Goal: Task Accomplishment & Management: Manage account settings

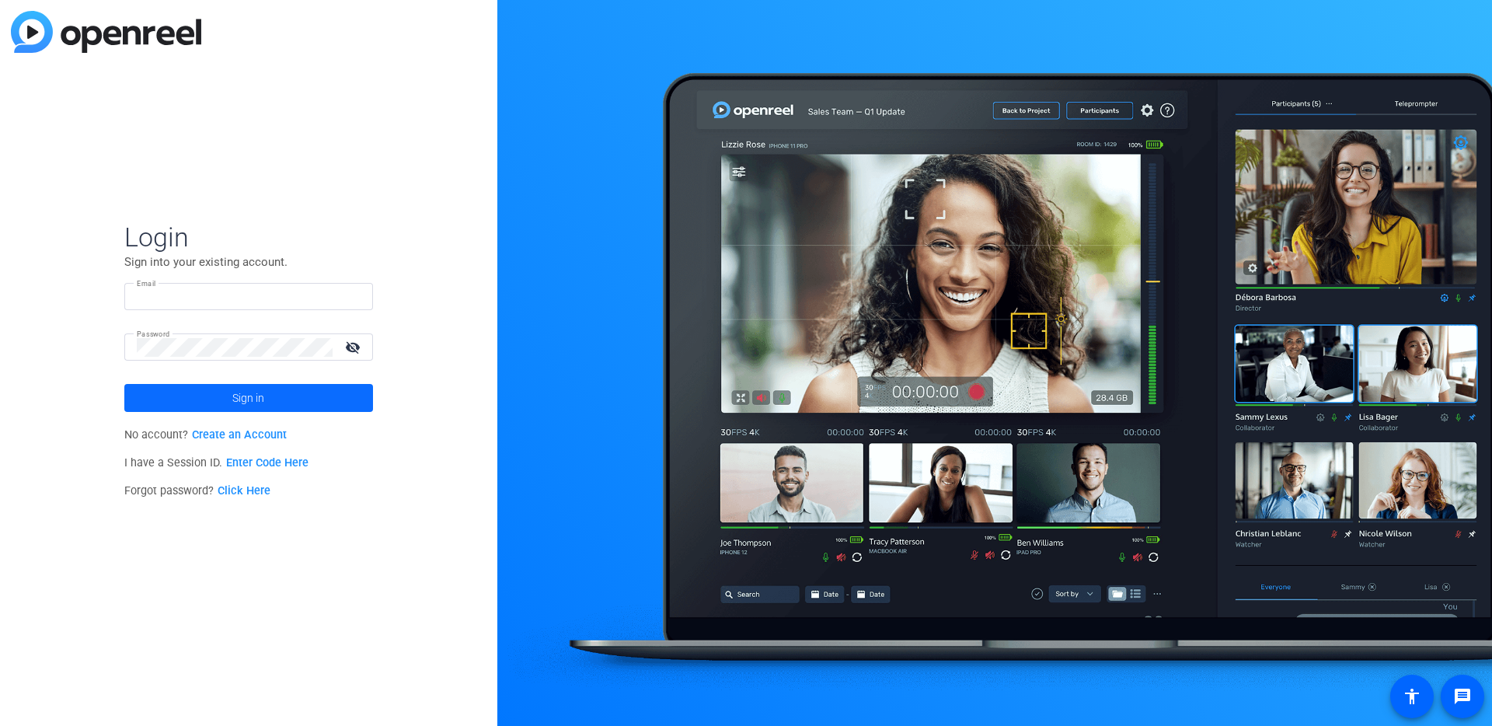
type input "[EMAIL_ADDRESS][DOMAIN_NAME]"
click at [259, 399] on span "Sign in" at bounding box center [248, 397] width 32 height 39
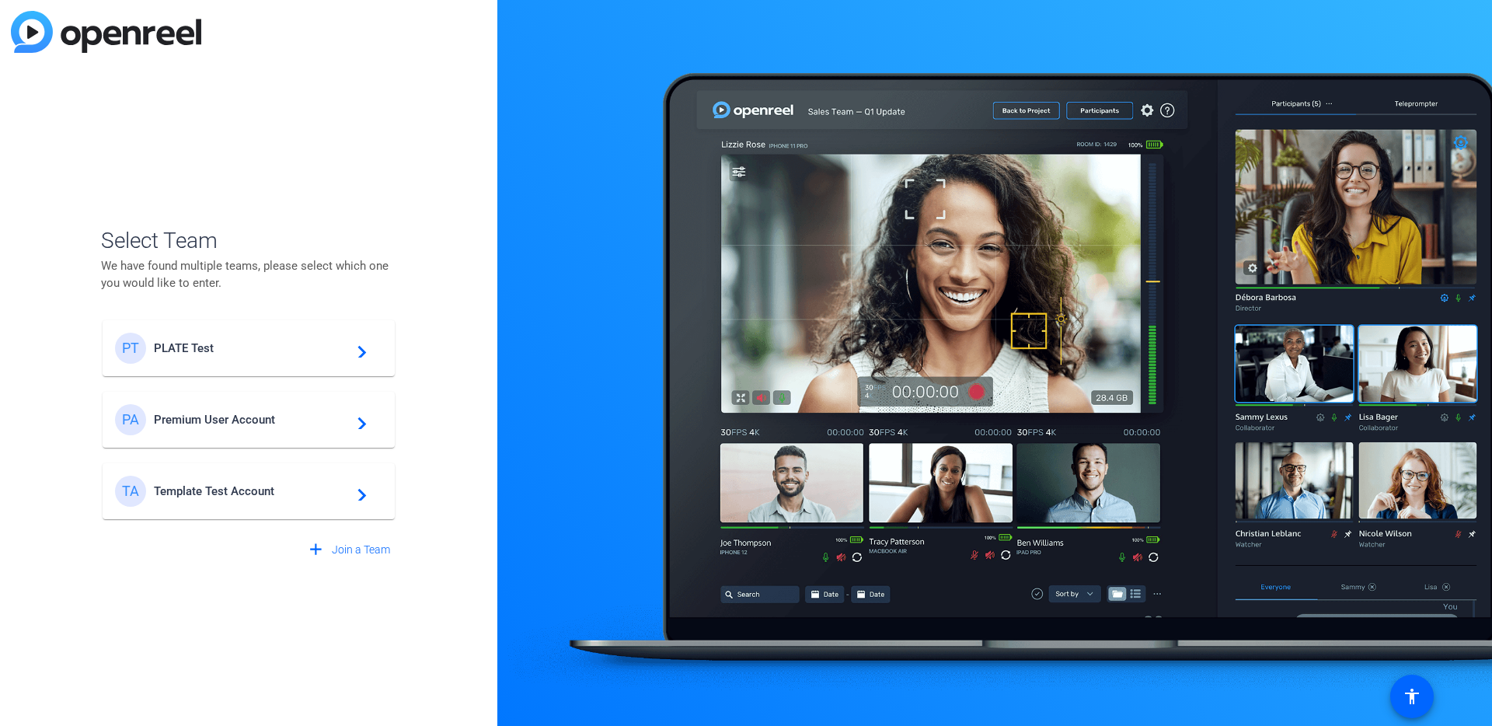
click at [250, 355] on div "PT PLATE Test navigate_next" at bounding box center [248, 347] width 267 height 31
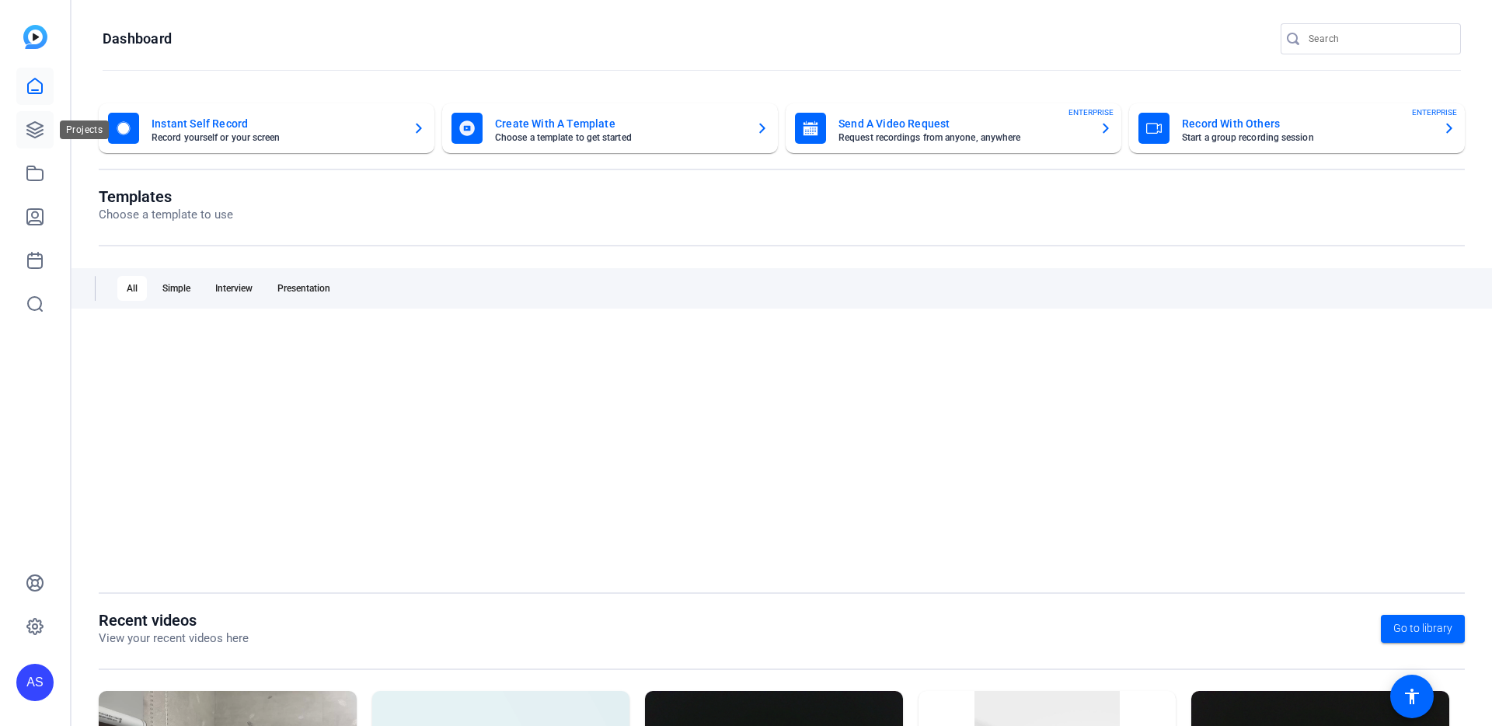
click at [30, 134] on icon at bounding box center [35, 129] width 19 height 19
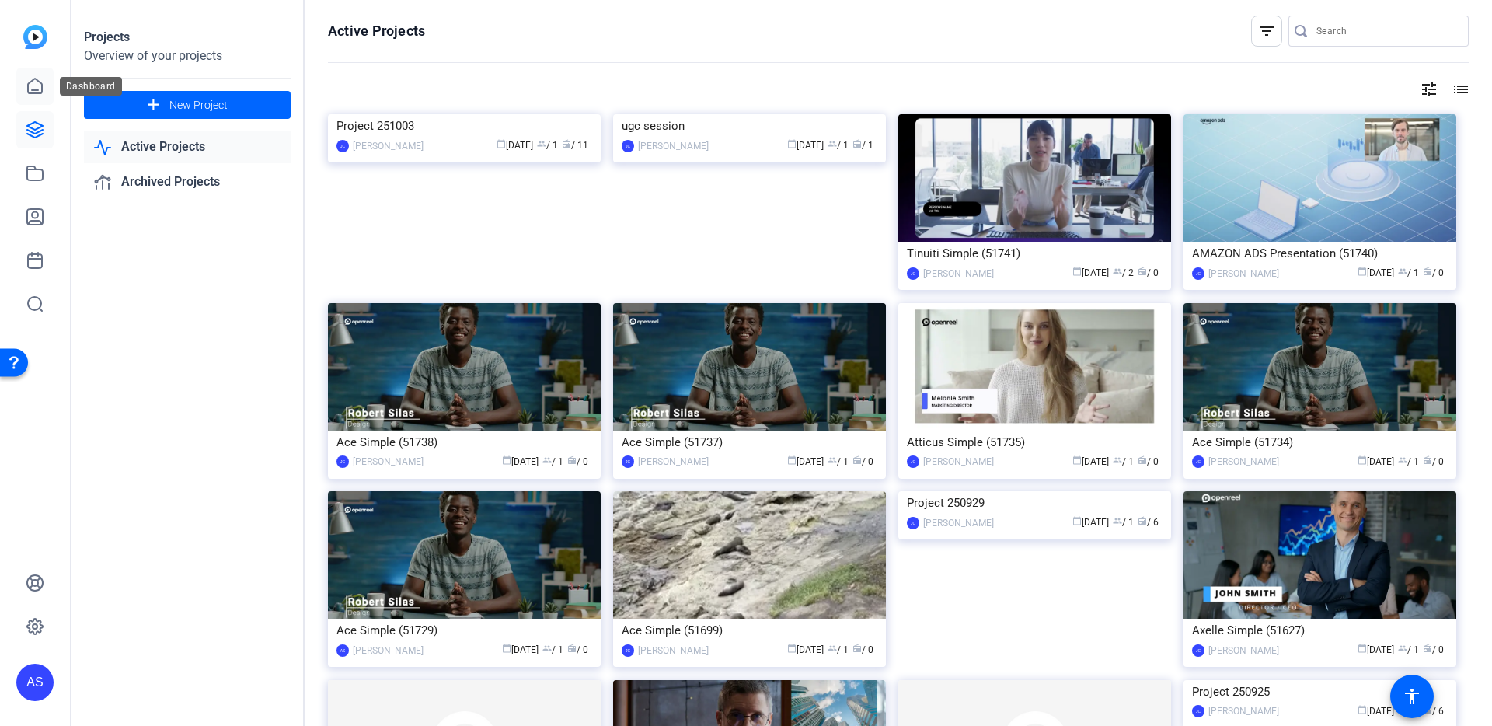
click at [41, 89] on icon at bounding box center [35, 85] width 14 height 15
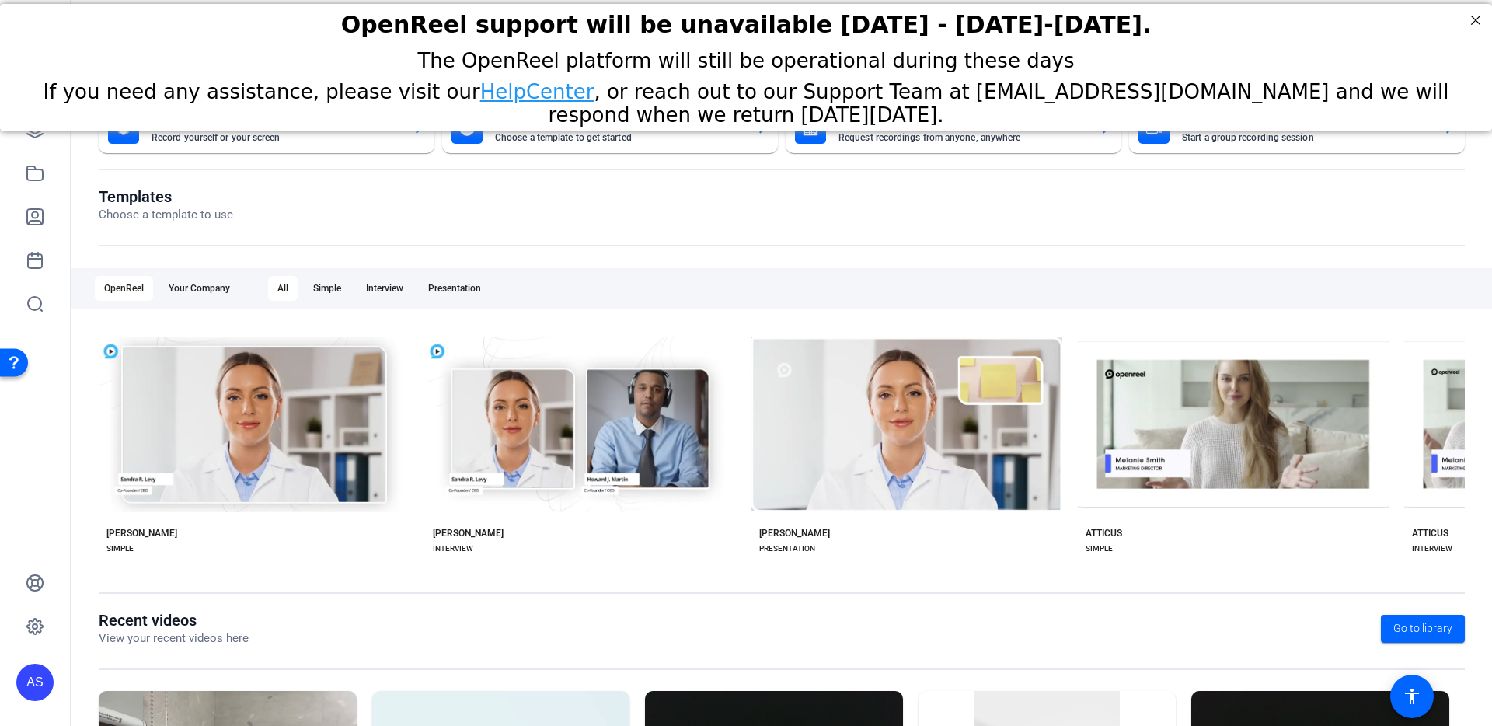
drag, startPoint x: 1130, startPoint y: 29, endPoint x: 543, endPoint y: 33, distance: 587.3
click at [543, 33] on h2 "OpenReel support will be unavailable [DATE] - [DATE]-[DATE]." at bounding box center [745, 24] width 1453 height 27
click at [388, 23] on h2 "OpenReel support will be unavailable [DATE] - [DATE]-[DATE]." at bounding box center [745, 24] width 1453 height 27
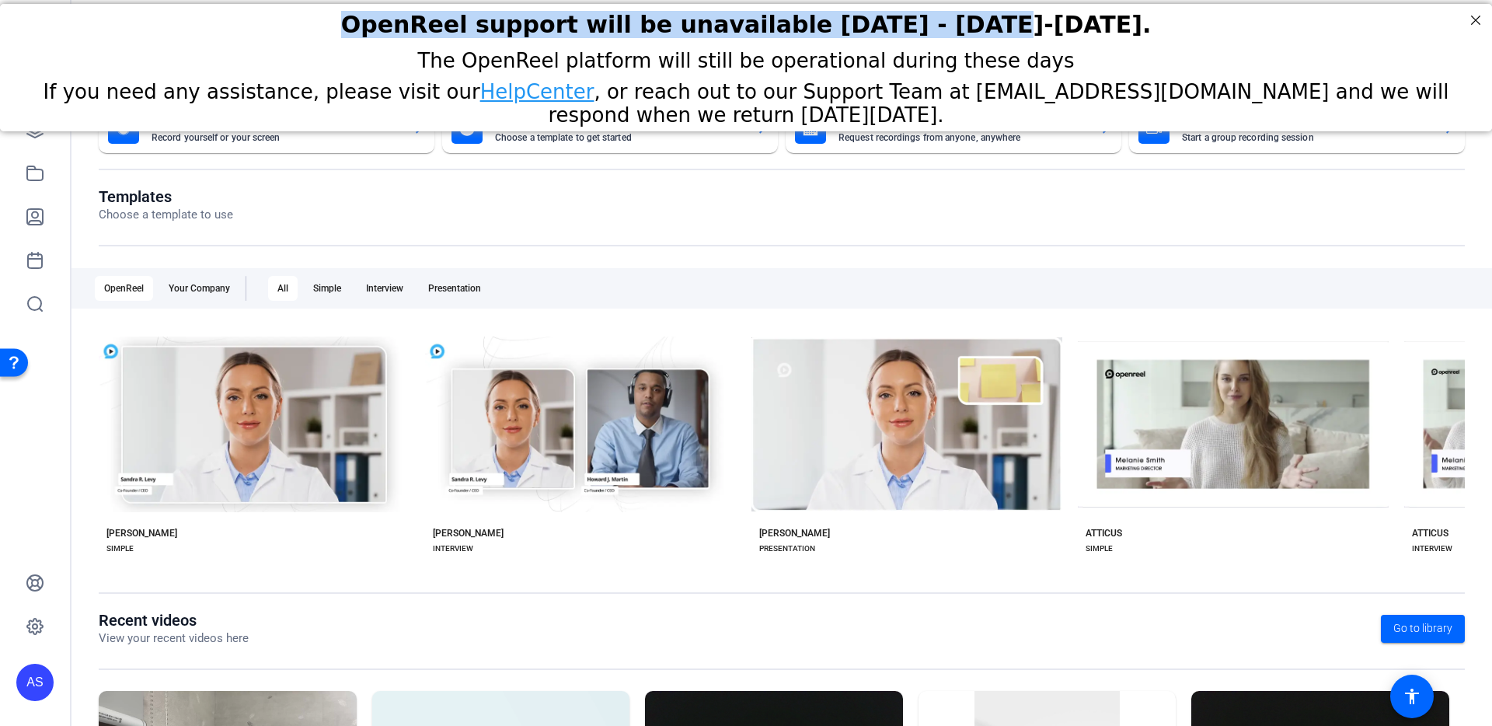
drag, startPoint x: 367, startPoint y: 25, endPoint x: 888, endPoint y: 34, distance: 520.6
click at [888, 34] on h2 "OpenReel support will be unavailable [DATE] - [DATE]-[DATE]." at bounding box center [745, 24] width 1453 height 27
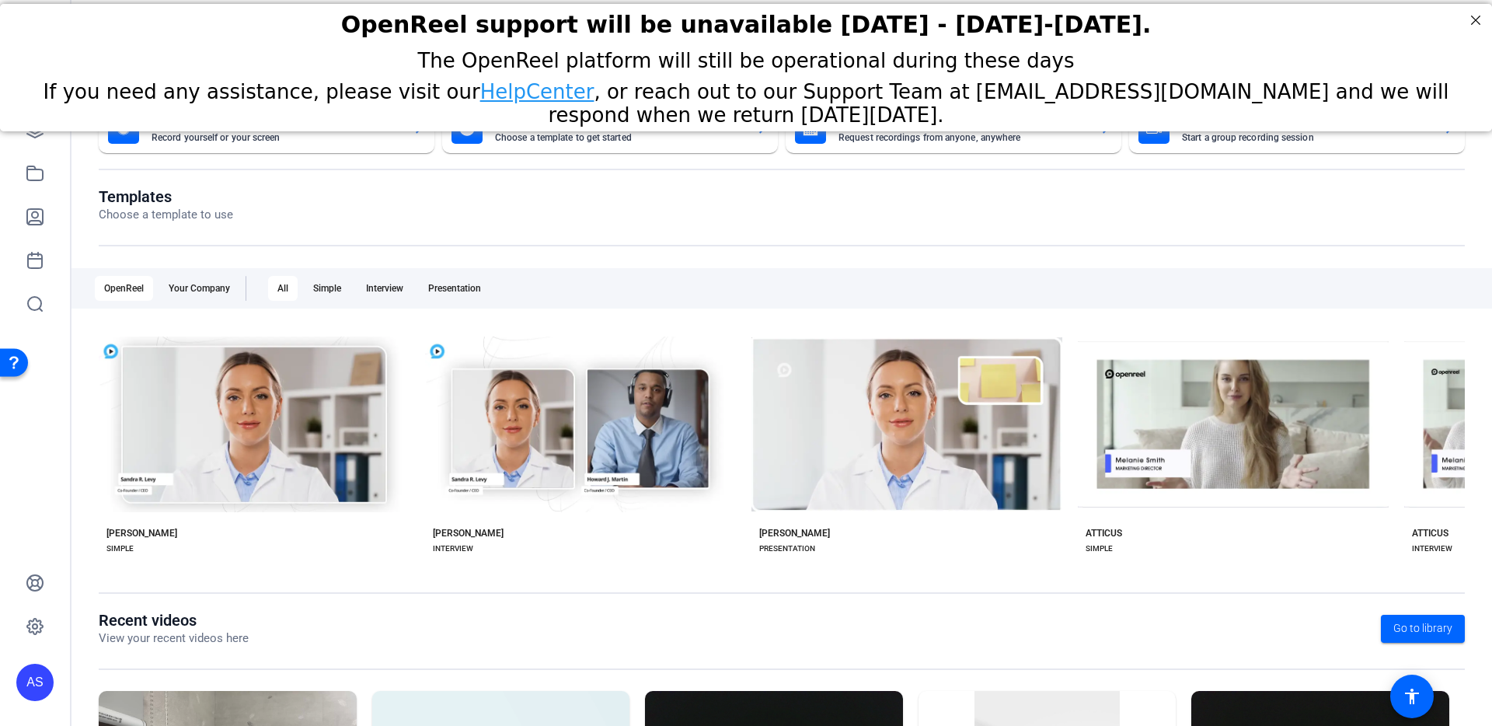
click at [914, 42] on div "OpenReel support will be unavailable [DATE] - [DATE]-[DATE]." at bounding box center [746, 24] width 1492 height 43
drag, startPoint x: 757, startPoint y: 26, endPoint x: 1126, endPoint y: 14, distance: 369.2
click at [1126, 14] on h2 "OpenReel support will be unavailable [DATE] - [DATE]-[DATE]." at bounding box center [745, 24] width 1453 height 27
click at [1136, 33] on h2 "OpenReel support will be unavailable [DATE] - [DATE]-[DATE]." at bounding box center [745, 24] width 1453 height 27
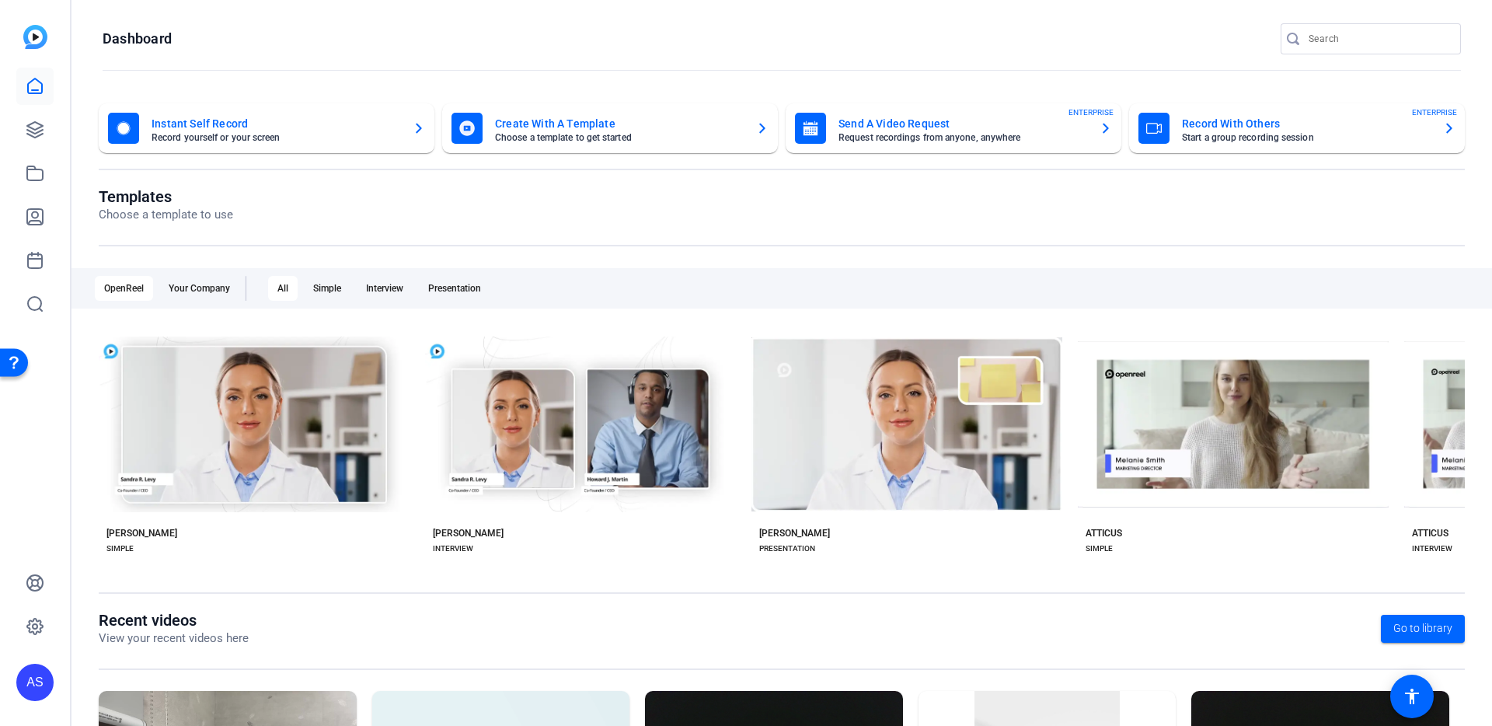
click at [33, 688] on div "AS" at bounding box center [34, 681] width 37 height 37
click at [177, 676] on mat-icon "logout" at bounding box center [186, 669] width 19 height 19
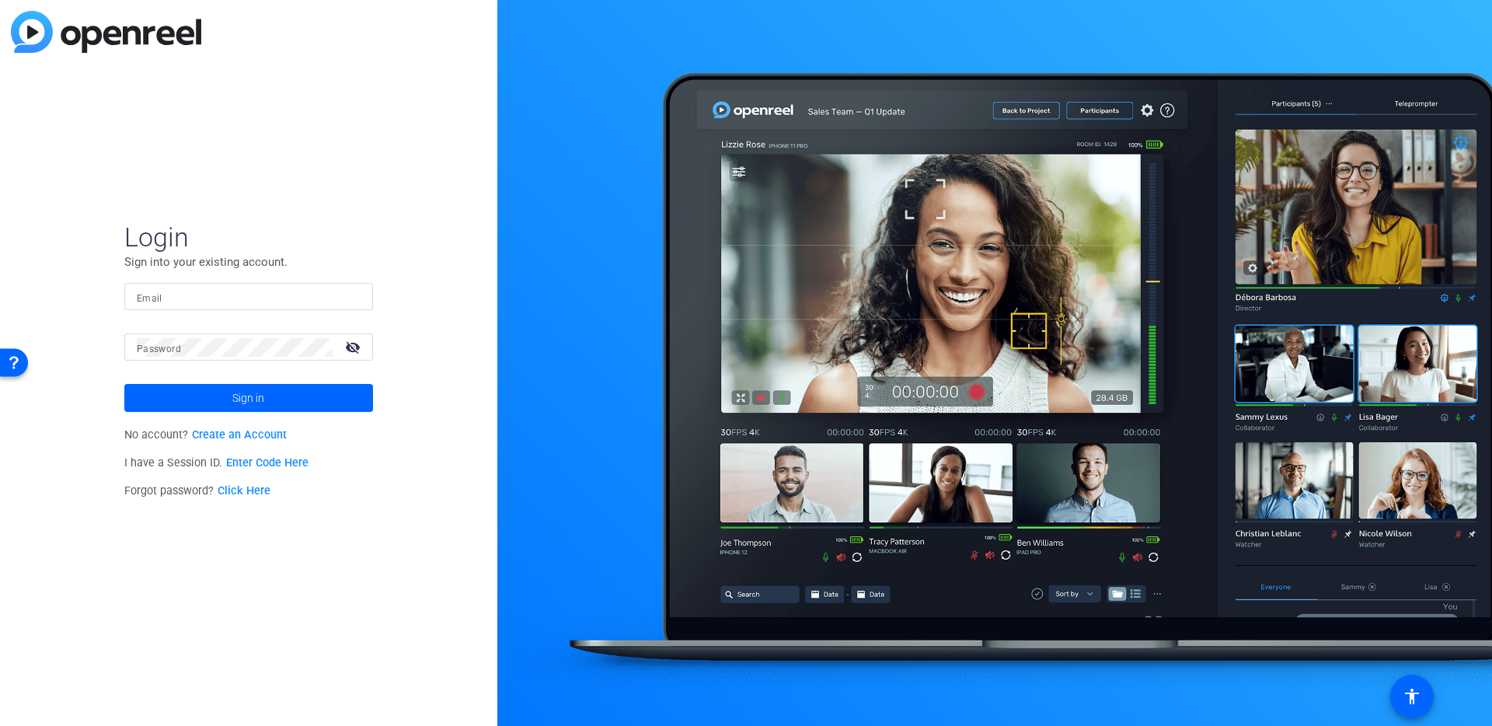
type input "[EMAIL_ADDRESS][DOMAIN_NAME]"
click at [901, 53] on div at bounding box center [994, 363] width 994 height 726
